Goal: Navigation & Orientation: Find specific page/section

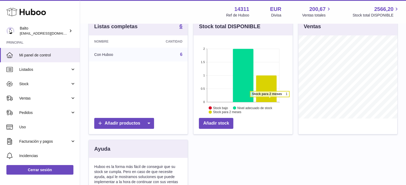
scroll to position [77, 0]
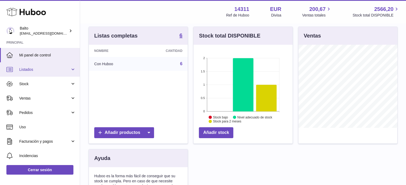
click at [34, 69] on span "Listados" at bounding box center [44, 69] width 51 height 5
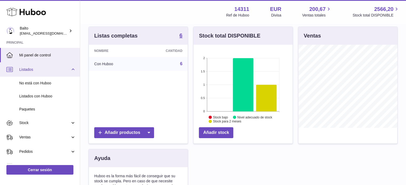
click at [34, 69] on span "Listados" at bounding box center [44, 69] width 51 height 5
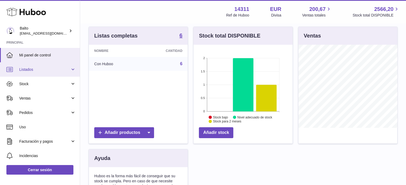
click at [35, 72] on link "Listados" at bounding box center [40, 69] width 80 height 14
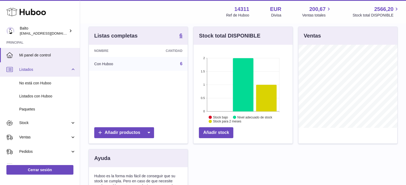
click at [35, 72] on link "Listados" at bounding box center [40, 69] width 80 height 14
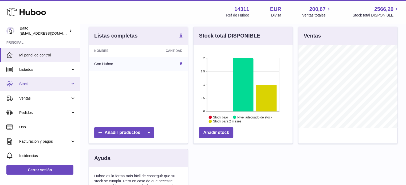
click at [33, 84] on span "Stock" at bounding box center [44, 84] width 51 height 5
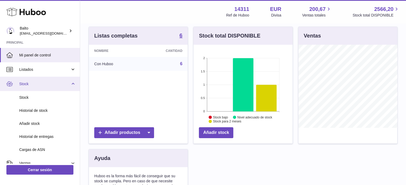
click at [33, 84] on span "Stock" at bounding box center [44, 84] width 51 height 5
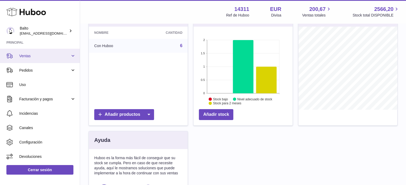
scroll to position [104, 0]
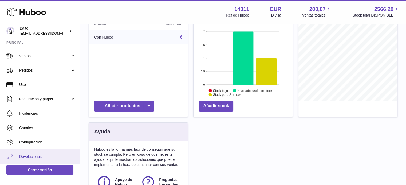
click at [42, 154] on span "Devoluciones" at bounding box center [47, 156] width 57 height 5
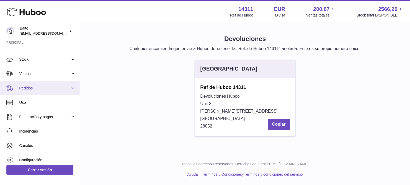
scroll to position [42, 0]
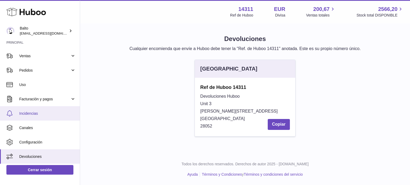
click at [39, 115] on span "Incidencias" at bounding box center [47, 113] width 57 height 5
